Goal: Navigation & Orientation: Find specific page/section

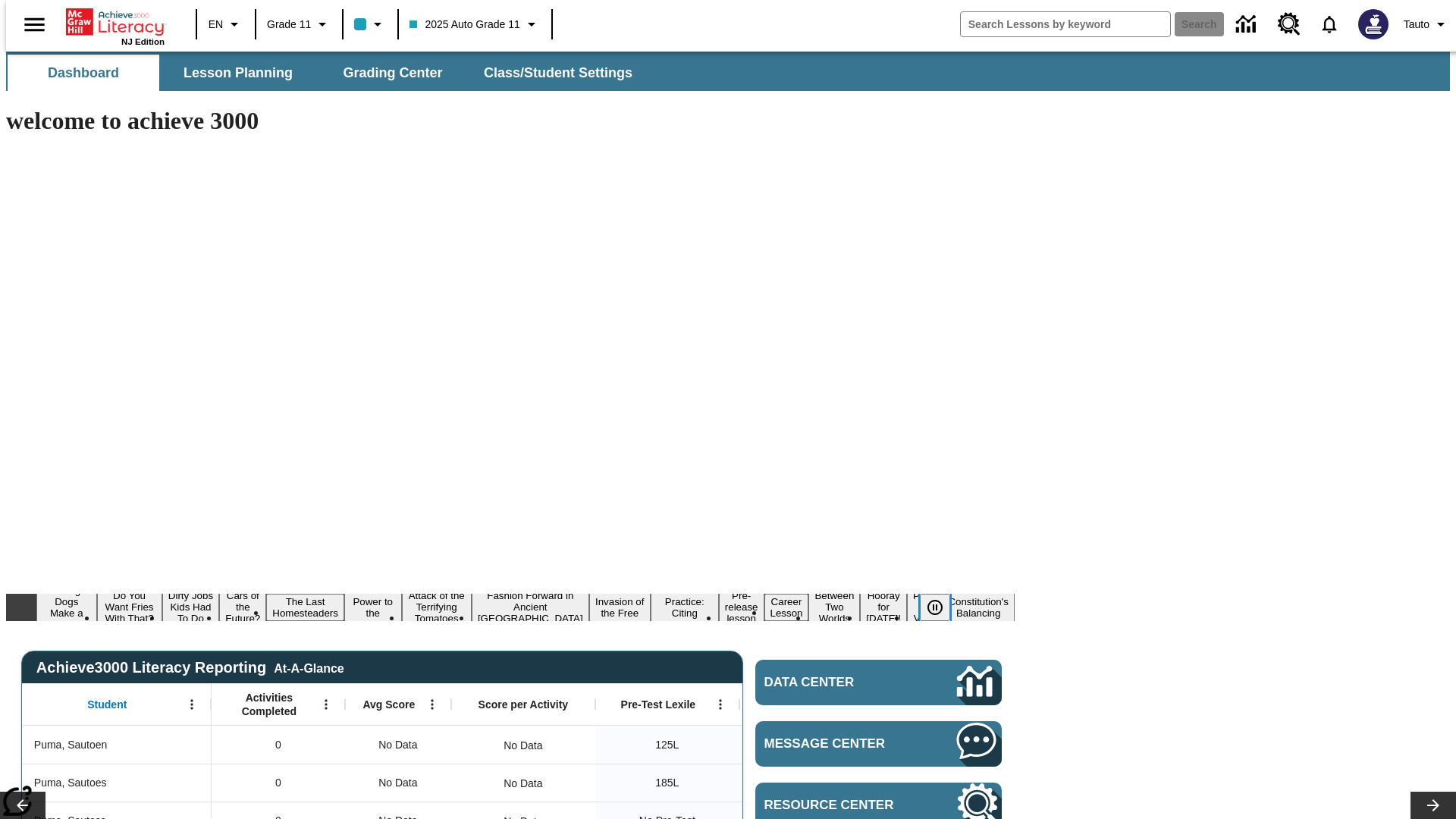
click at [941, 598] on icon "Pause" at bounding box center [935, 607] width 18 height 18
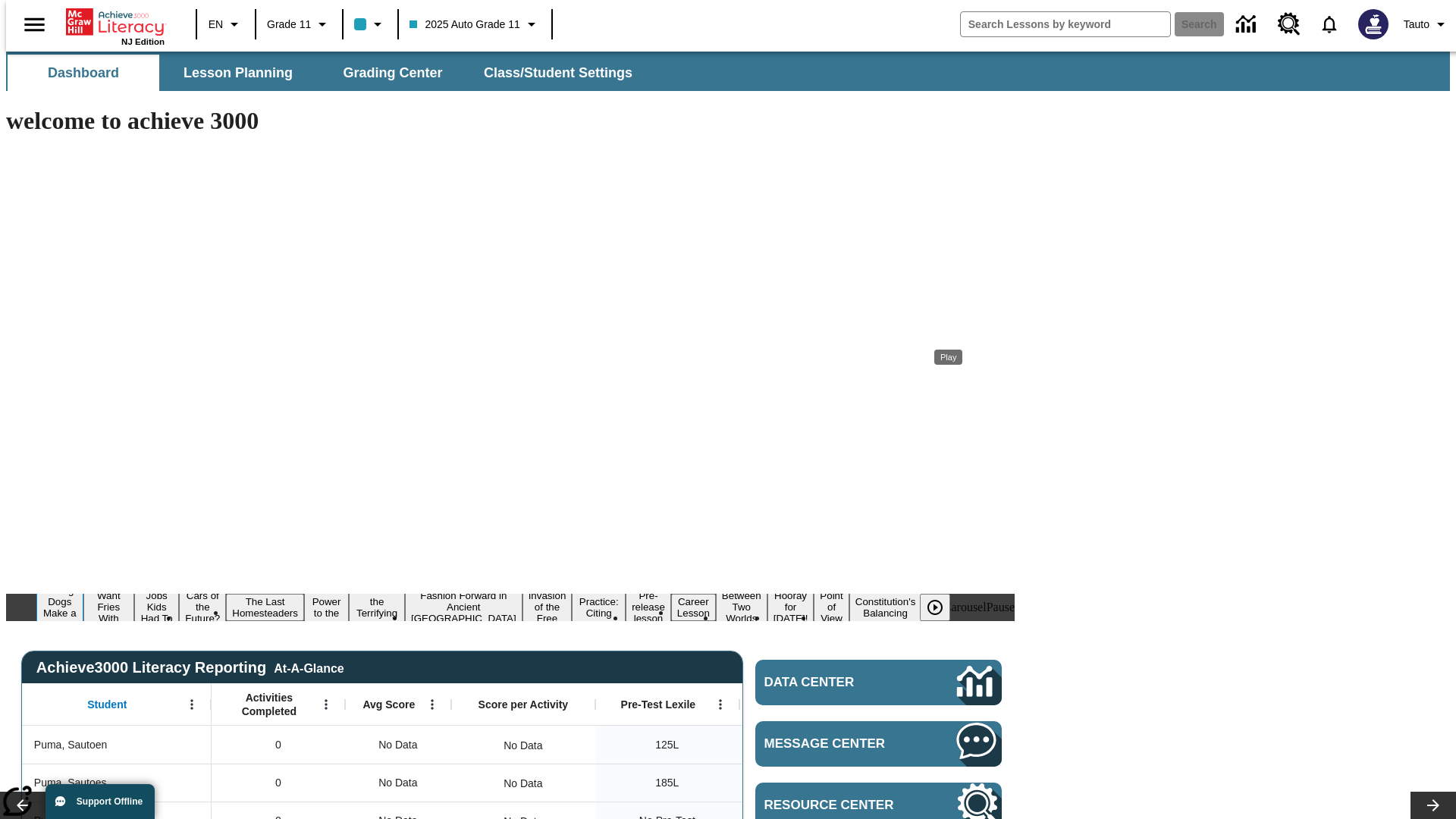
click at [83, 583] on button "Diving Dogs Make a Splash" at bounding box center [60, 607] width 47 height 48
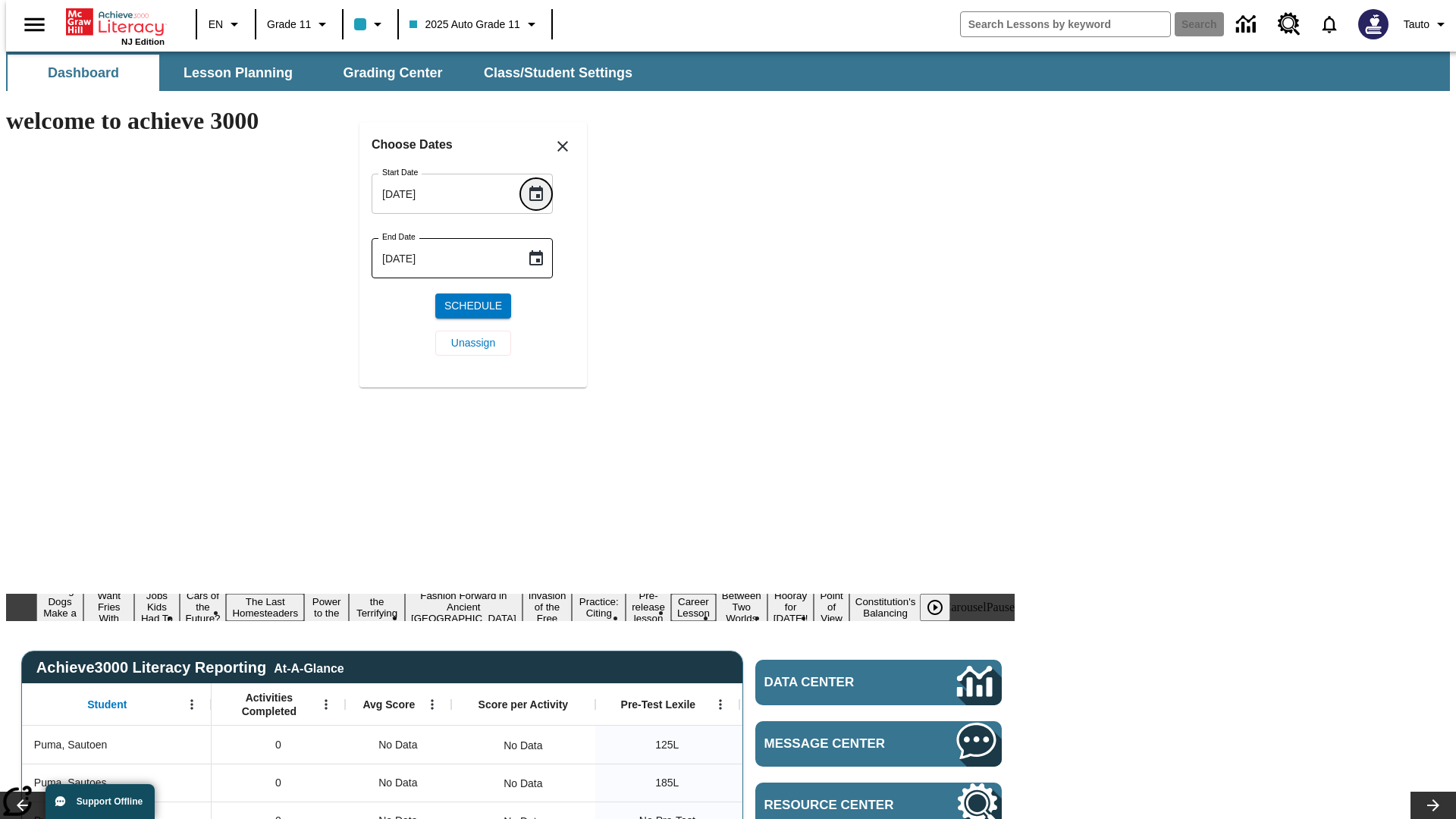
click at [542, 194] on icon "Choose date, selected date is Oct 2, 2025" at bounding box center [536, 194] width 13 height 15
